Goal: Transaction & Acquisition: Book appointment/travel/reservation

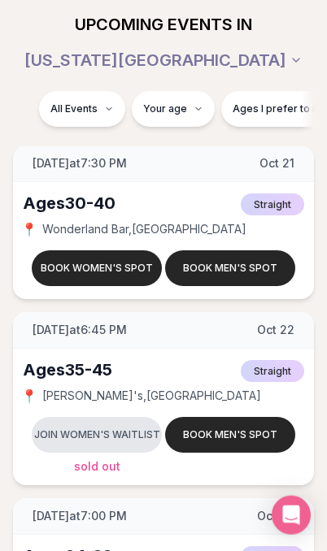
scroll to position [6656, 0]
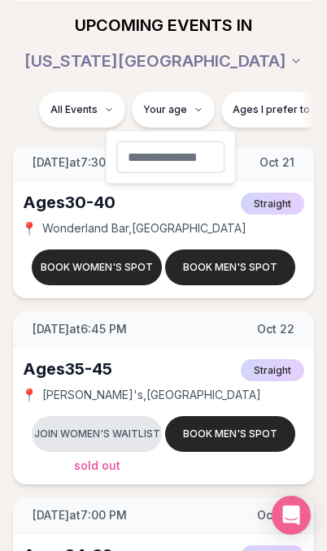
type input "**"
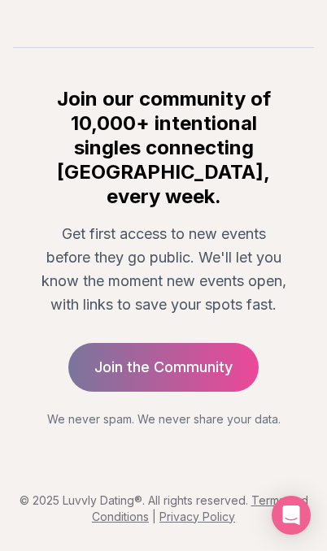
scroll to position [367, 0]
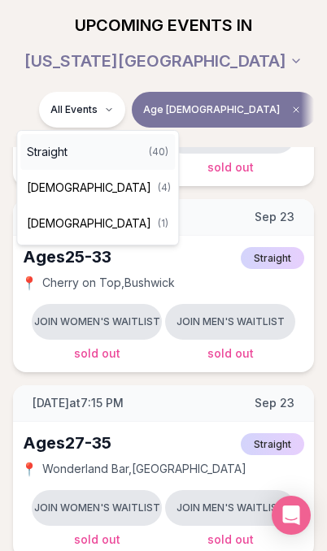
click at [53, 155] on span "Straight" at bounding box center [47, 152] width 41 height 16
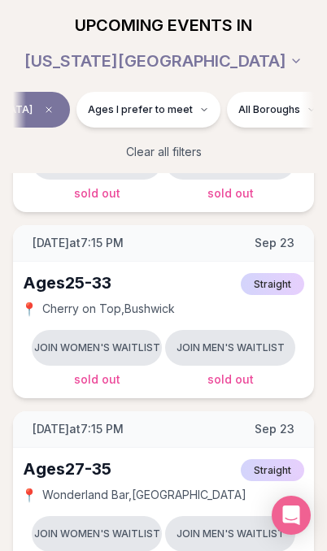
scroll to position [0, 248]
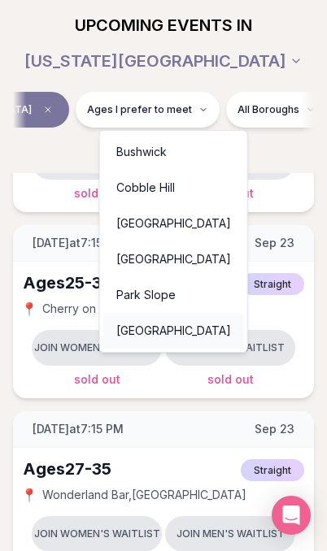
click at [156, 335] on div "[GEOGRAPHIC_DATA]" at bounding box center [173, 331] width 141 height 36
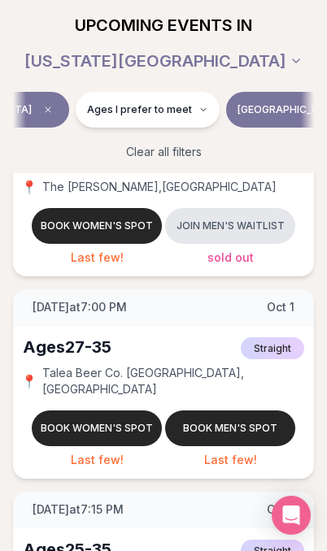
scroll to position [315, 0]
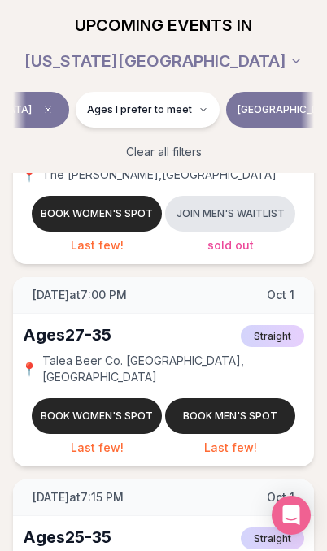
click at [72, 399] on button "Book women's spot" at bounding box center [97, 416] width 130 height 36
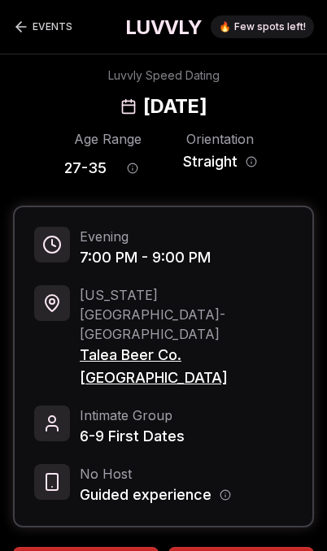
click at [25, 28] on icon "Back to events" at bounding box center [21, 27] width 16 height 16
